Goal: Find specific page/section: Find specific page/section

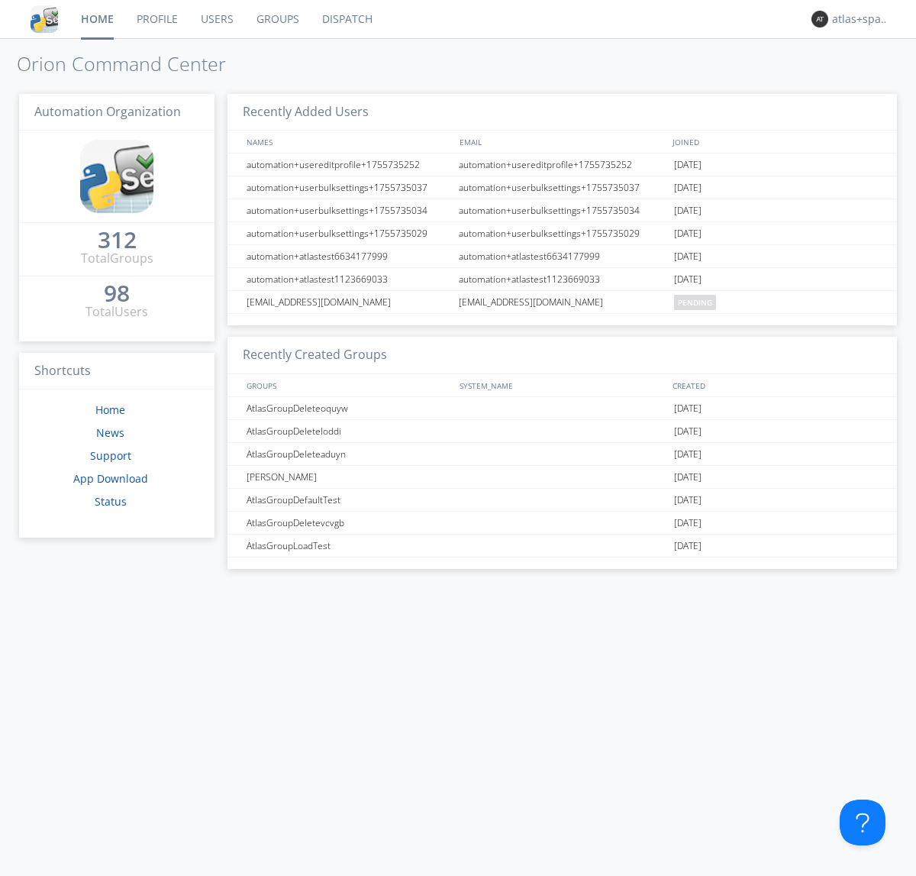
click at [346, 19] on link "Dispatch" at bounding box center [347, 19] width 73 height 38
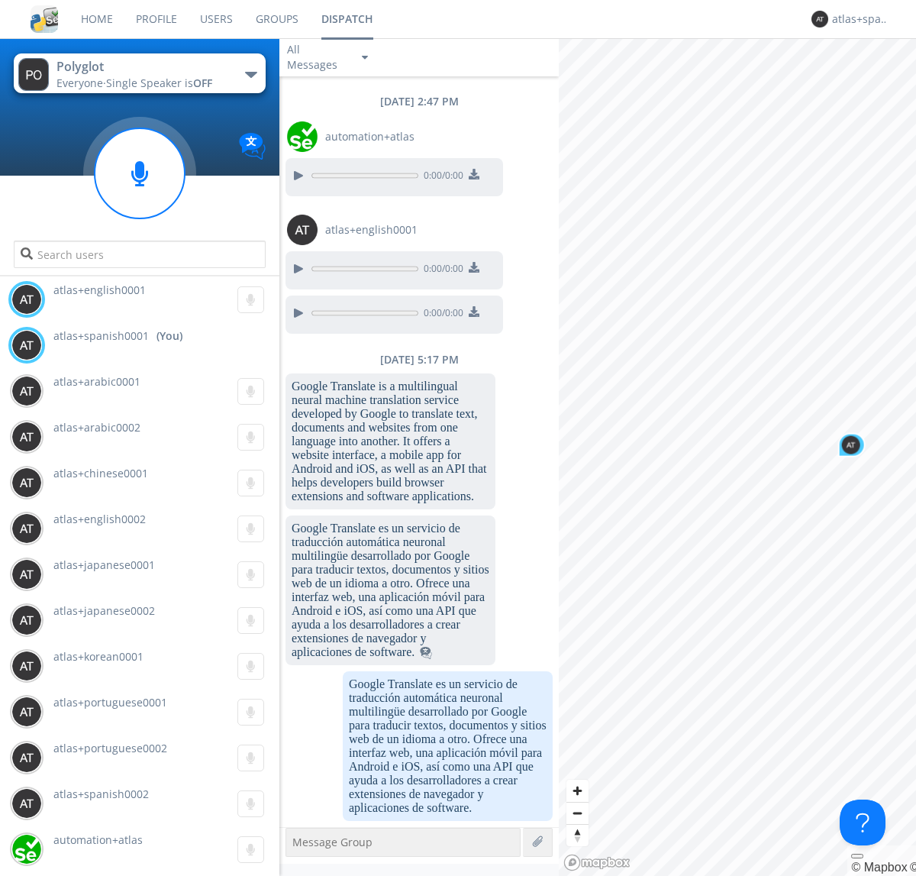
scroll to position [1622, 0]
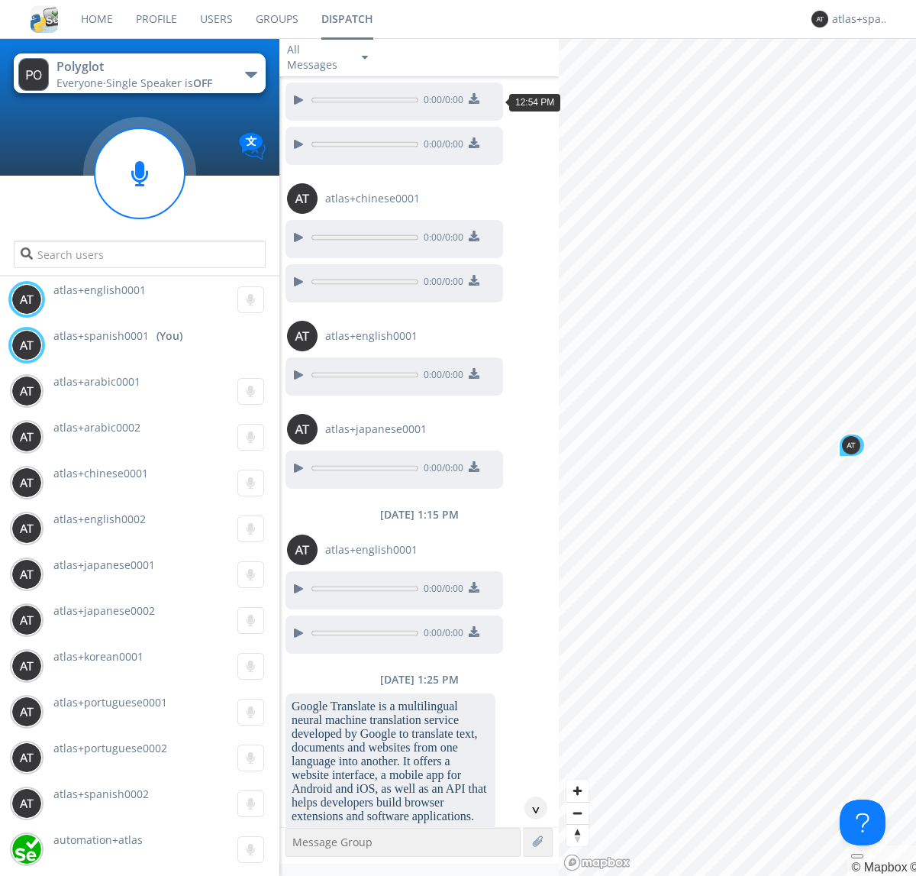
scroll to position [2077, 0]
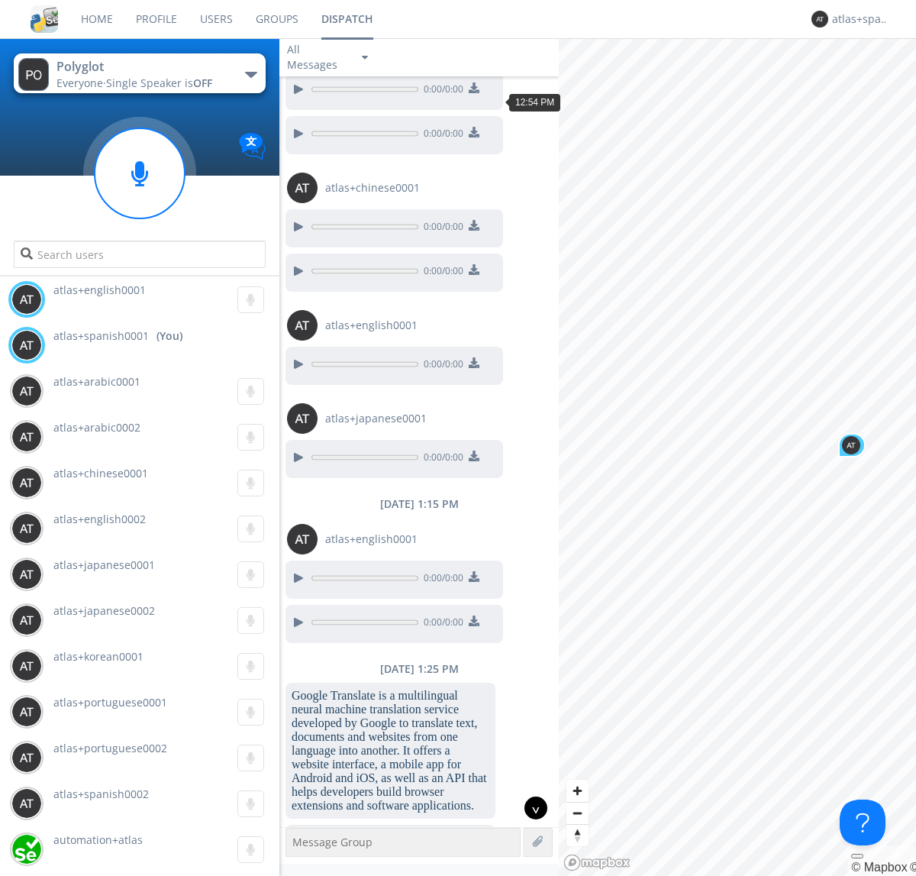
click at [530, 808] on div "^" at bounding box center [536, 807] width 23 height 23
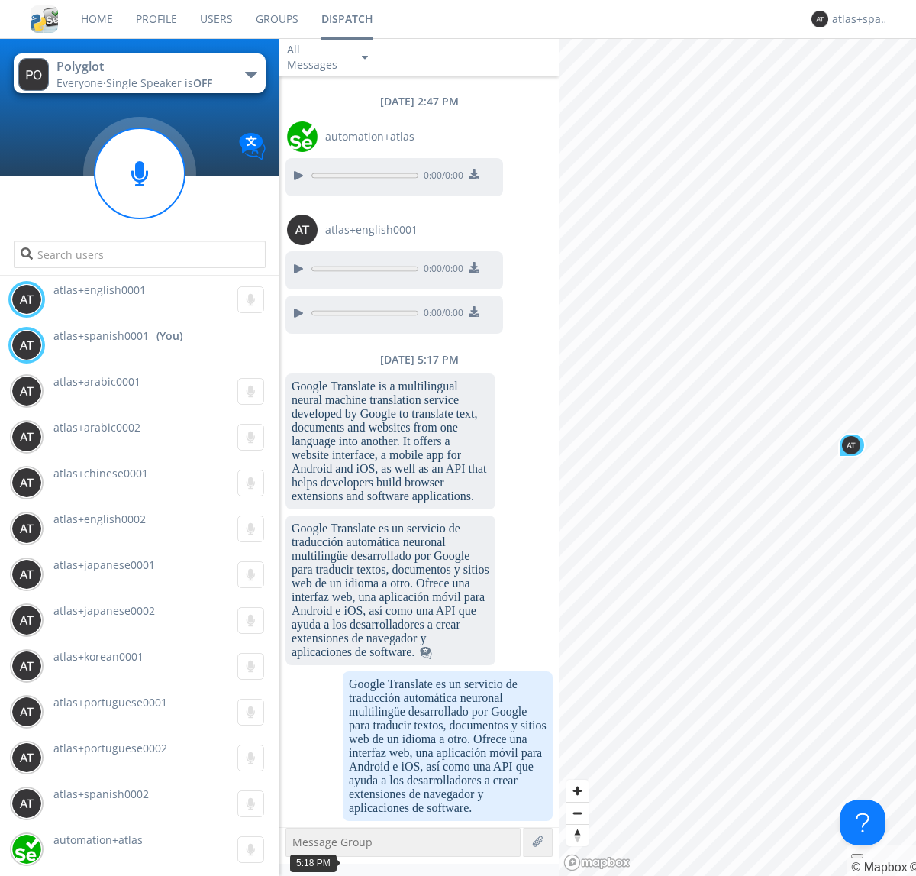
scroll to position [3583, 0]
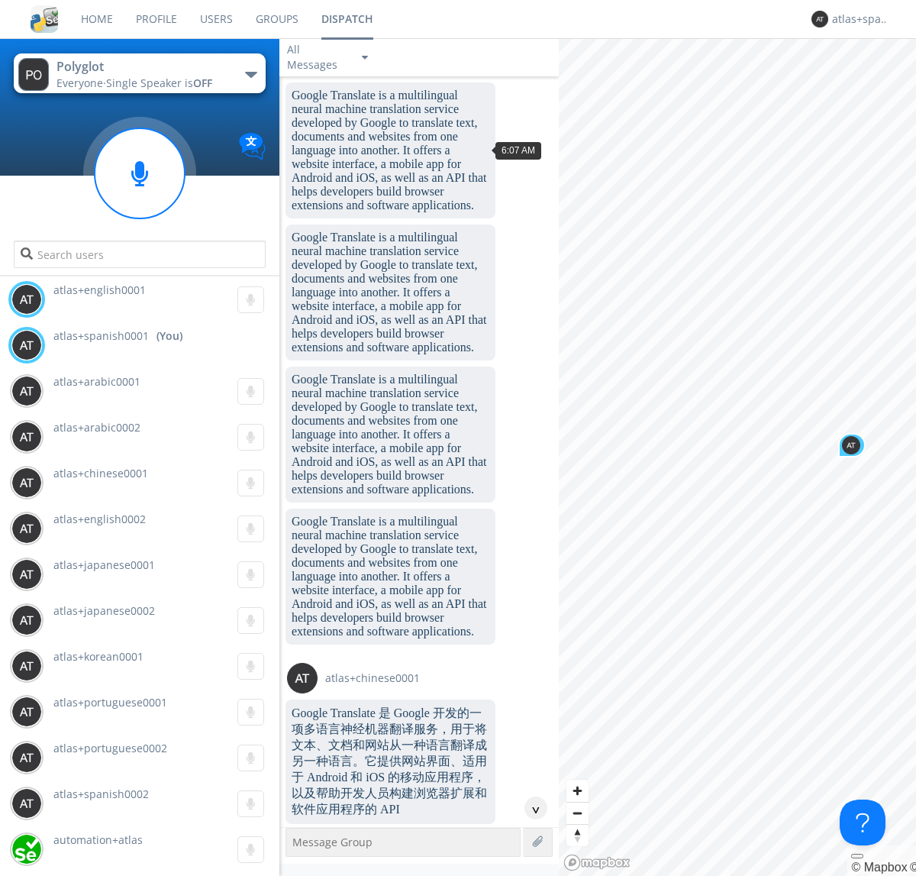
scroll to position [354, 0]
click at [530, 808] on div "^" at bounding box center [536, 807] width 23 height 23
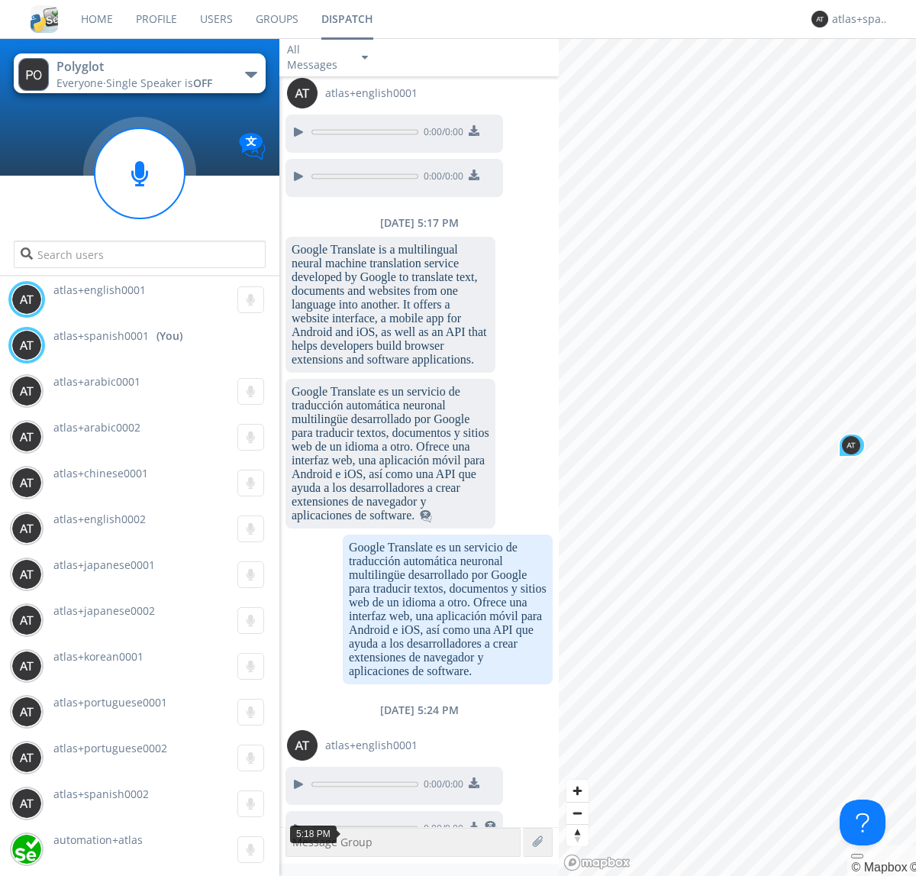
scroll to position [3986, 0]
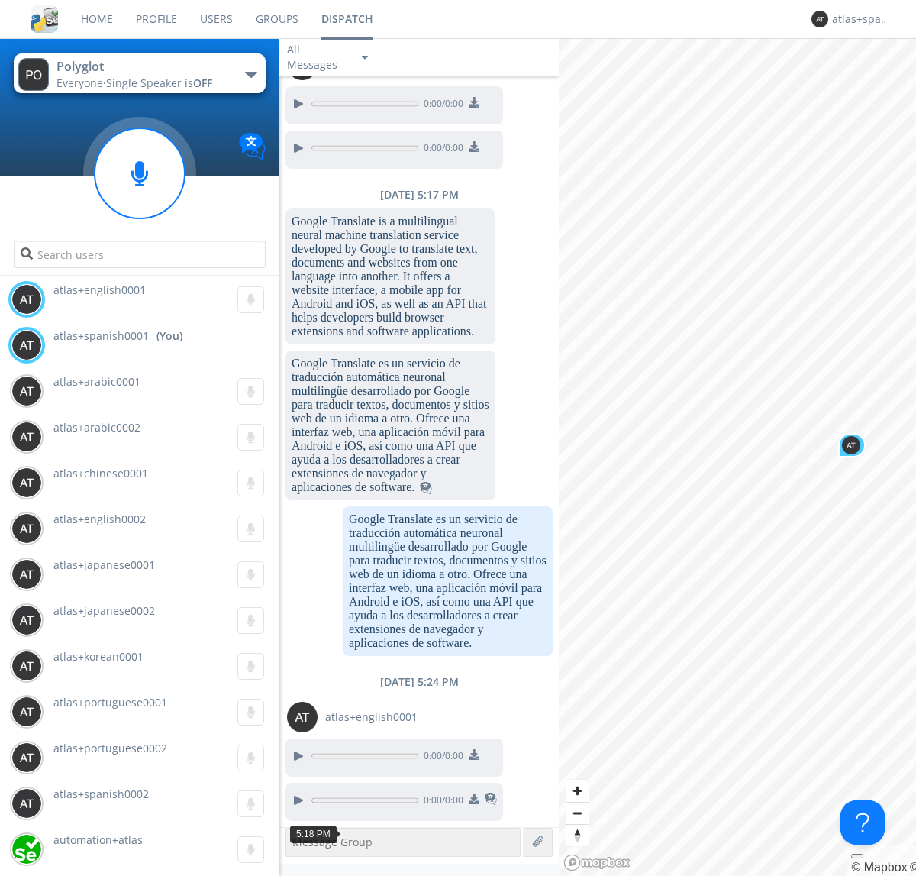
click at [473, 800] on img at bounding box center [474, 798] width 11 height 11
